Goal: Navigation & Orientation: Find specific page/section

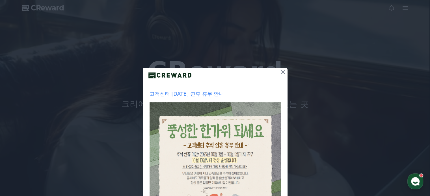
click at [282, 72] on icon at bounding box center [282, 72] width 7 height 7
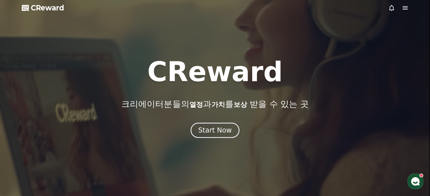
click at [403, 8] on icon at bounding box center [404, 7] width 5 height 3
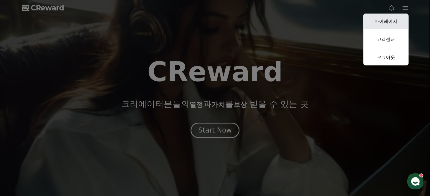
click at [384, 21] on link "마이페이지" at bounding box center [385, 22] width 45 height 16
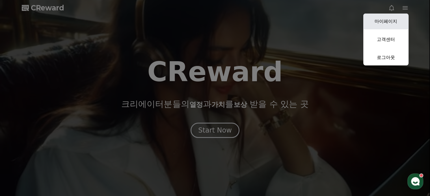
select select "**********"
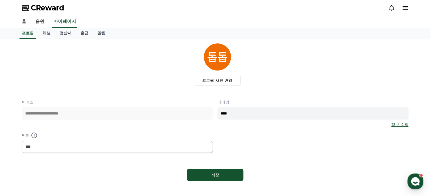
click at [60, 32] on link "정산서" at bounding box center [65, 33] width 21 height 11
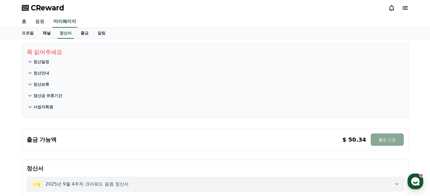
click at [41, 35] on link "채널" at bounding box center [46, 33] width 17 height 11
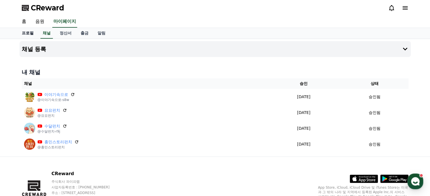
click at [32, 34] on link "프로필" at bounding box center [27, 33] width 21 height 11
select select "**********"
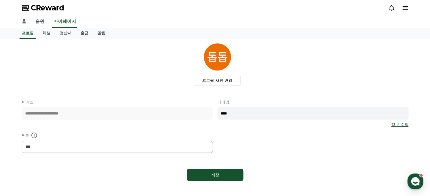
click at [37, 23] on link "음원" at bounding box center [40, 22] width 18 height 12
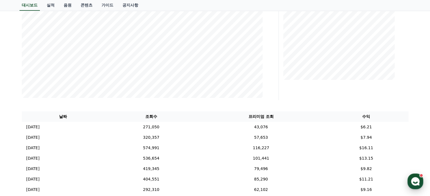
scroll to position [141, 0]
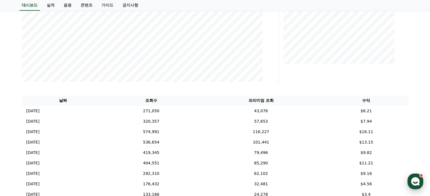
click at [420, 182] on div "button" at bounding box center [415, 182] width 16 height 16
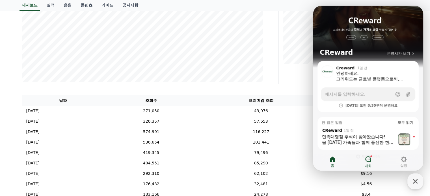
click at [371, 160] on icon at bounding box center [367, 159] width 7 height 7
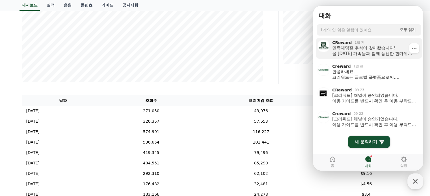
click at [392, 49] on div "민족대명절 추석이 찾아왔습니다! 올 [DATE] 가족들과 함께 풍선한 한가위 보내시길 바라며 늘 좋은 일들만 가득하시길 기원합니다! 크리워드 …" at bounding box center [372, 50] width 80 height 11
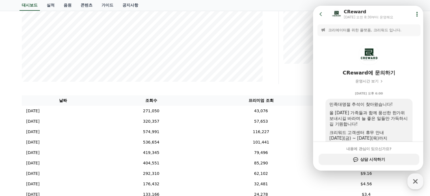
click at [285, 1] on div "대시보드 실적 음원 콘텐츠 가이드 공지사항" at bounding box center [214, 5] width 395 height 11
